Goal: Task Accomplishment & Management: Manage account settings

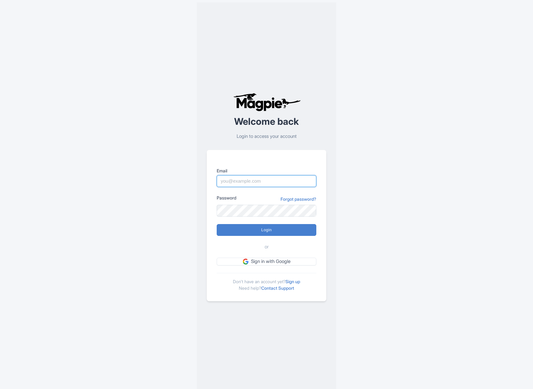
click at [261, 181] on input "Email" at bounding box center [267, 181] width 100 height 12
type input "info@thethaipass.com"
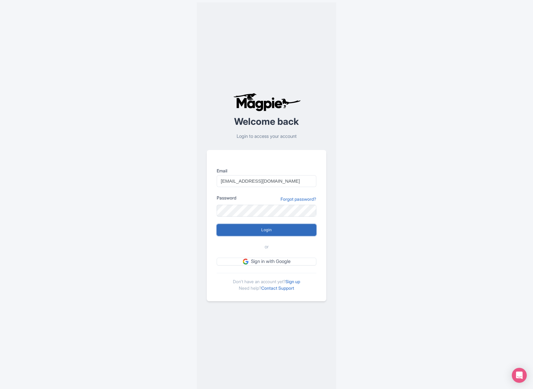
click at [280, 234] on input "Login" at bounding box center [267, 230] width 100 height 12
type input "Logging in..."
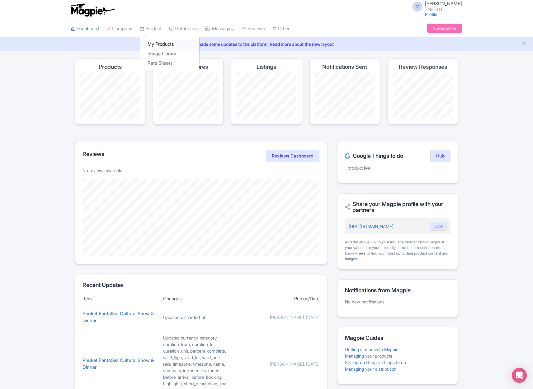
click at [164, 46] on link "My Products" at bounding box center [169, 45] width 59 height 10
click at [164, 44] on link "My Products" at bounding box center [169, 45] width 59 height 10
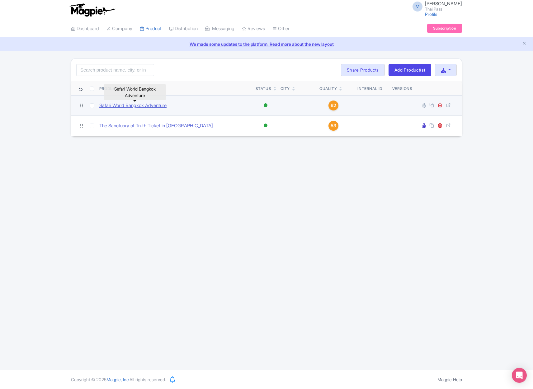
click at [141, 106] on link "Safari World Bangkok Adventure" at bounding box center [132, 105] width 67 height 7
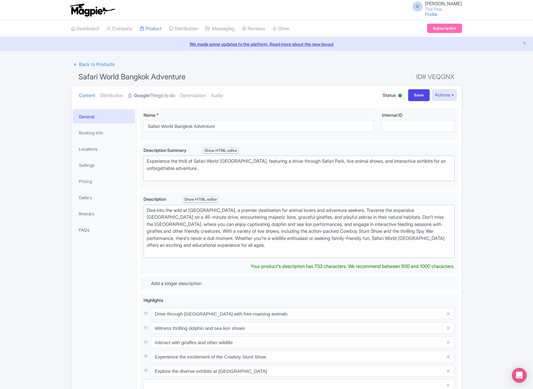
click at [172, 95] on link "Google Things to do" at bounding box center [151, 96] width 47 height 20
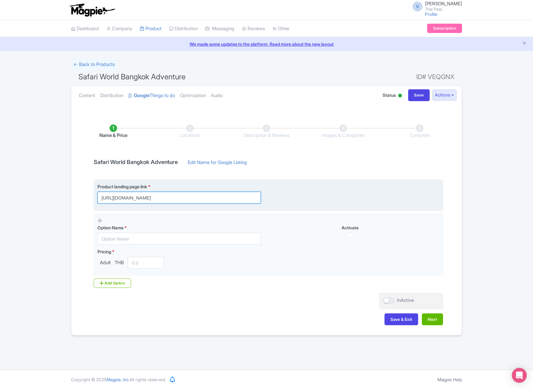
click at [182, 196] on input "https://www.thethaipass.com/activities/thailand-bangkok/ttd-safari-world-bangkok" at bounding box center [178, 198] width 163 height 12
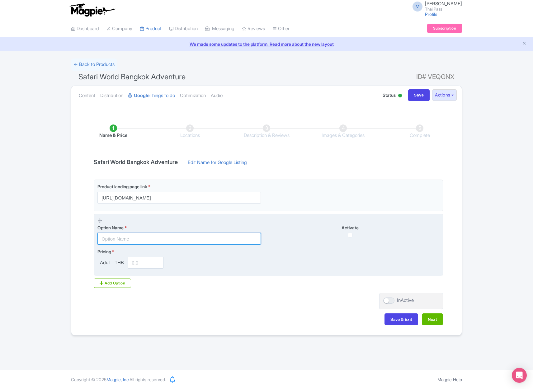
click at [165, 239] on input "text" at bounding box center [178, 239] width 163 height 12
click at [241, 275] on fieldset "Option Name * Activate Pricing * Adult THB" at bounding box center [268, 245] width 349 height 63
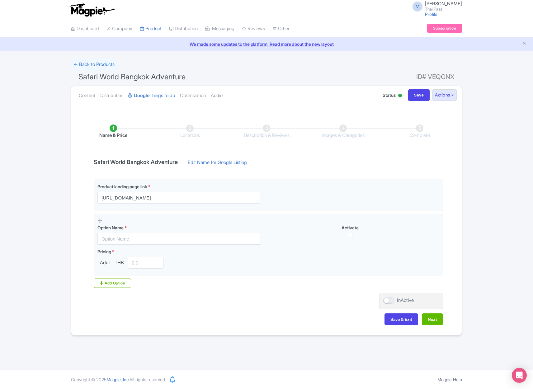
click at [495, 78] on div "← Back to Products Safari World Bangkok Adventure ID# VEQGNX Content Distributi…" at bounding box center [266, 196] width 533 height 277
